Goal: Task Accomplishment & Management: Manage account settings

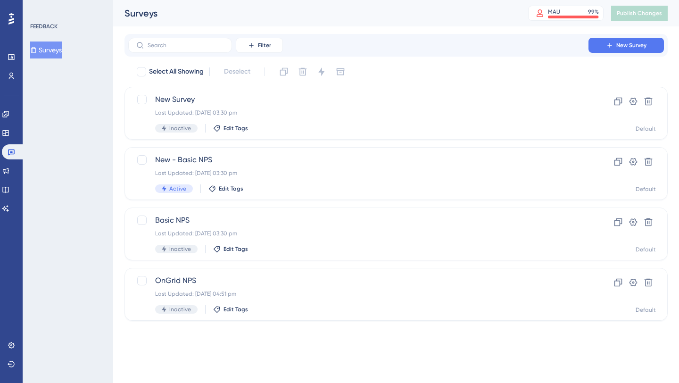
click at [12, 24] on icon at bounding box center [11, 19] width 6 height 12
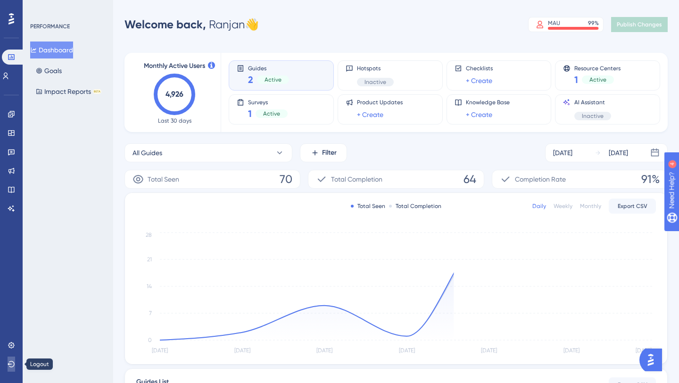
click at [12, 367] on icon at bounding box center [12, 364] width 8 height 8
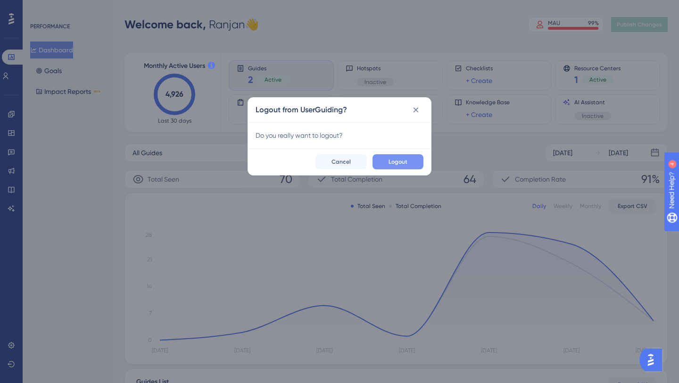
click at [401, 161] on span "Logout" at bounding box center [397, 162] width 19 height 8
